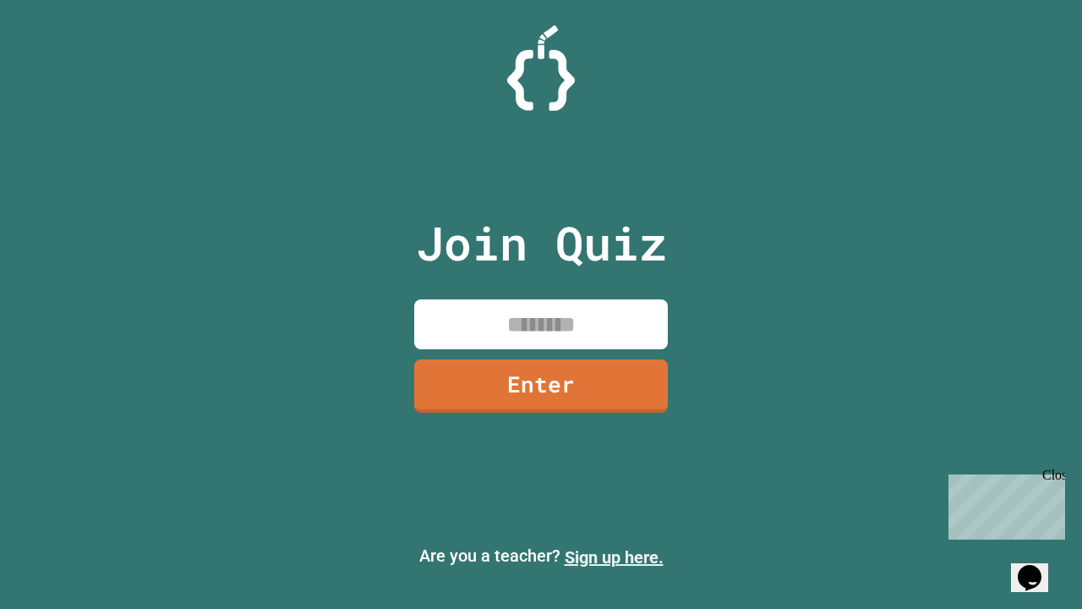
click at [614, 557] on link "Sign up here." at bounding box center [614, 557] width 99 height 20
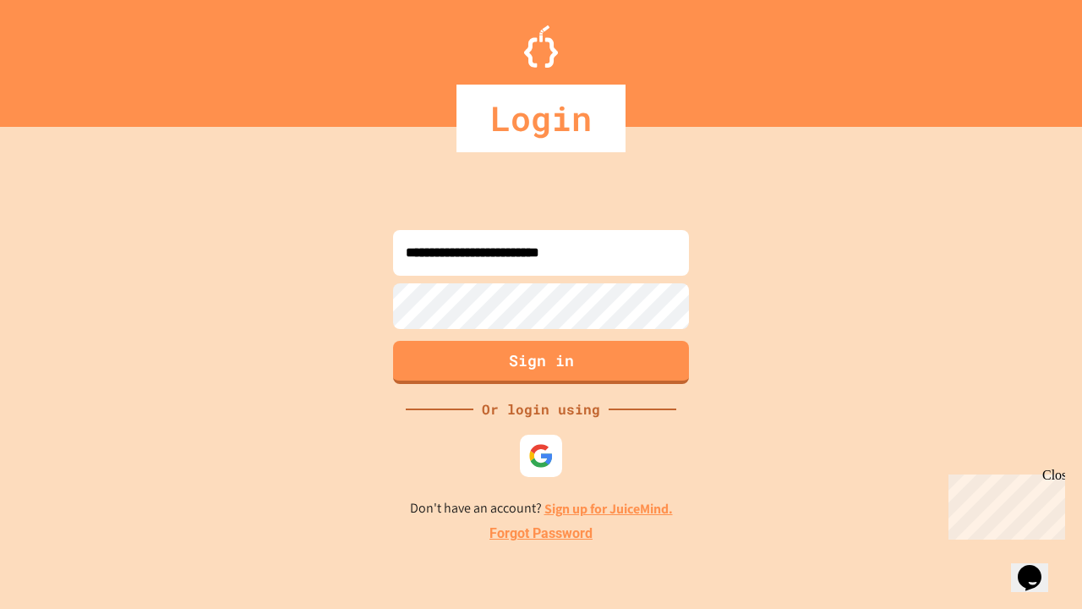
type input "**********"
